Goal: Task Accomplishment & Management: Manage account settings

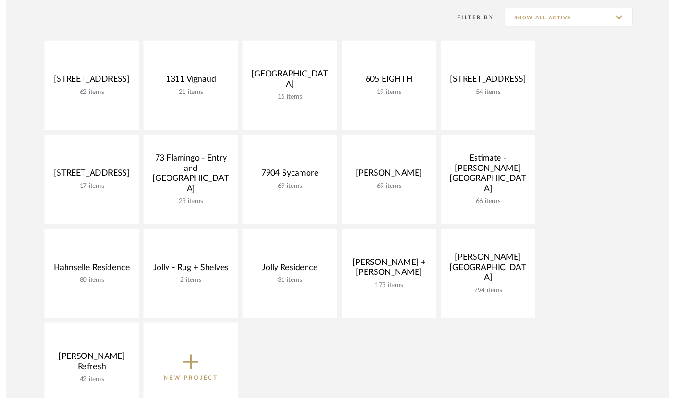
scroll to position [209, 0]
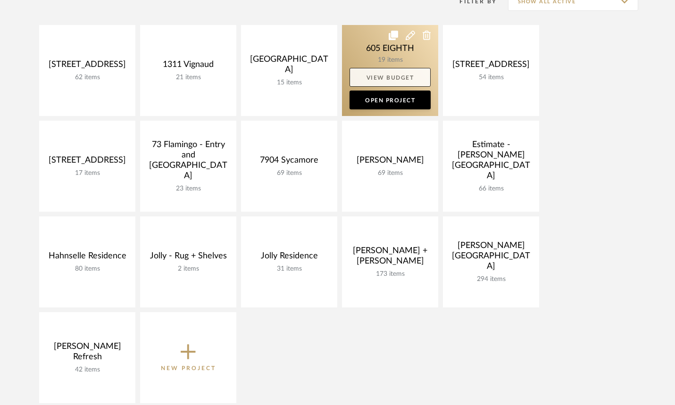
click at [387, 77] on link "View Budget" at bounding box center [390, 77] width 81 height 19
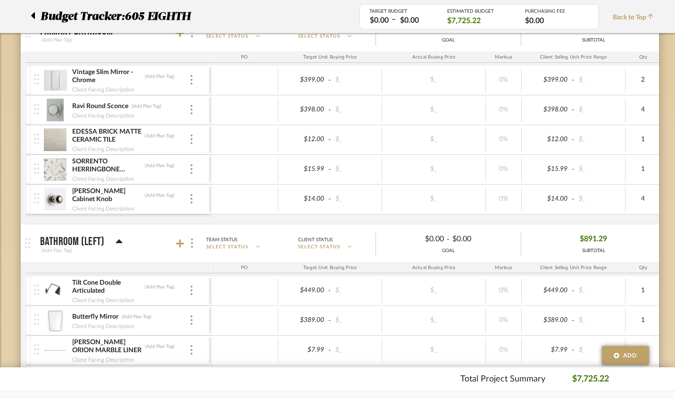
scroll to position [433, 0]
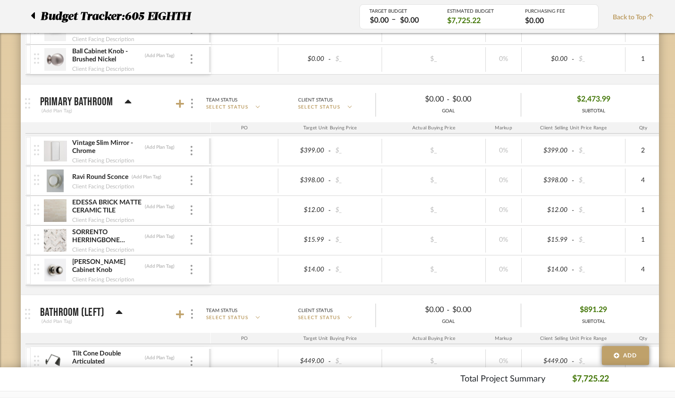
click at [44, 150] on img at bounding box center [55, 151] width 23 height 23
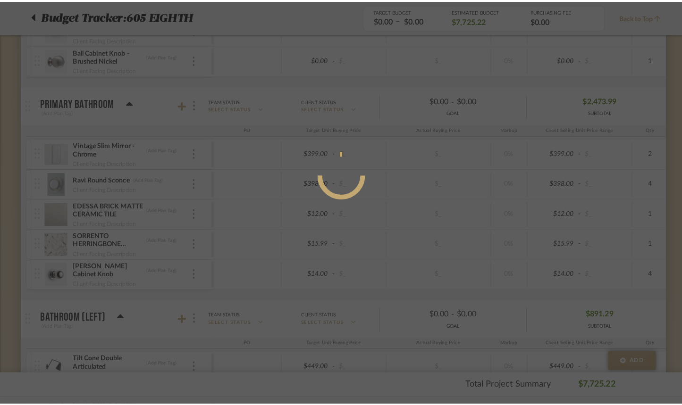
scroll to position [0, 0]
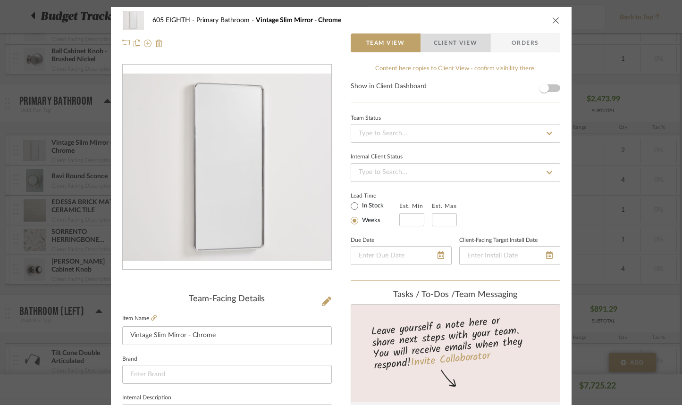
click at [456, 45] on span "Client View" at bounding box center [455, 43] width 43 height 19
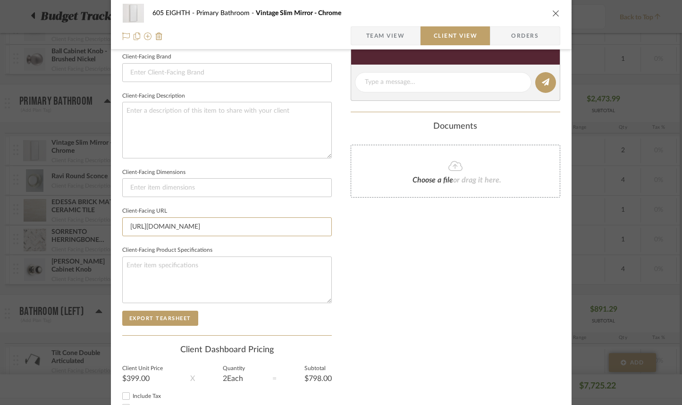
scroll to position [0, 978]
drag, startPoint x: 125, startPoint y: 227, endPoint x: 359, endPoint y: 236, distance: 234.3
click at [359, 236] on div "605 EIGHTH Primary Bathroom Vintage Slim Mirror - Chrome Team View Client View …" at bounding box center [341, 91] width 461 height 770
click at [552, 9] on icon "close" at bounding box center [556, 13] width 8 height 8
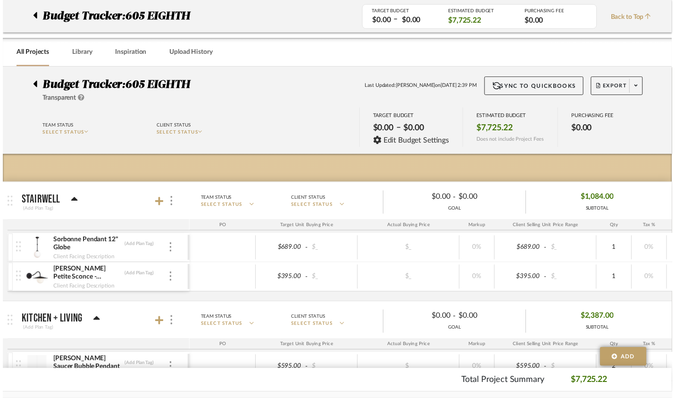
scroll to position [433, 0]
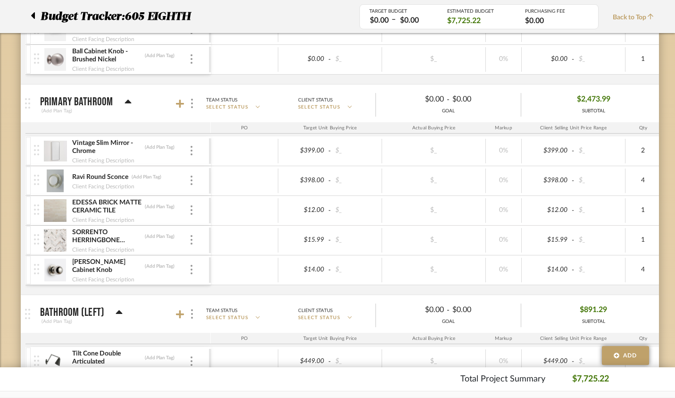
click at [44, 180] on img at bounding box center [55, 180] width 23 height 23
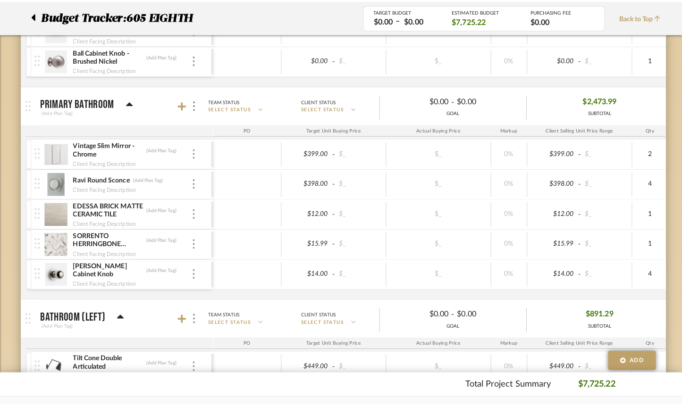
scroll to position [0, 0]
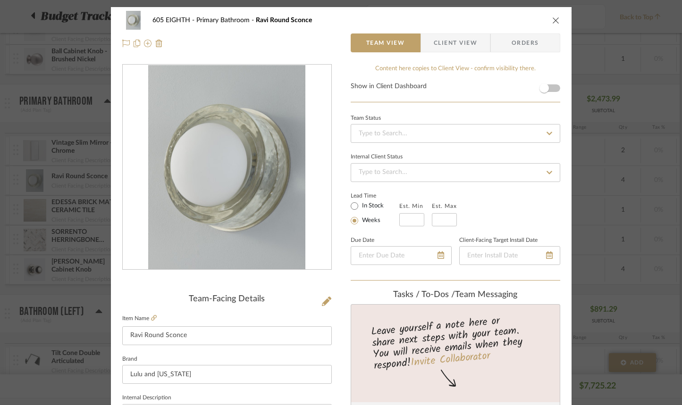
click at [437, 38] on span "Client View" at bounding box center [455, 43] width 43 height 19
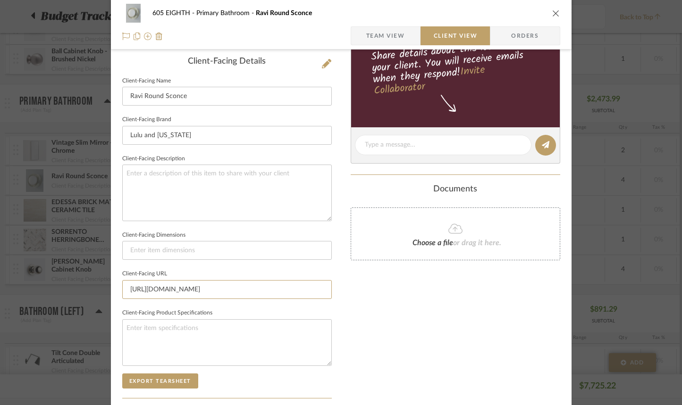
scroll to position [0, 292]
drag, startPoint x: 125, startPoint y: 290, endPoint x: 345, endPoint y: 289, distance: 220.0
click at [345, 289] on div "605 EIGHTH Primary Bathroom Ravi Round Sconce Team View Client View Orders Clie…" at bounding box center [341, 154] width 461 height 770
